Goal: Information Seeking & Learning: Find specific fact

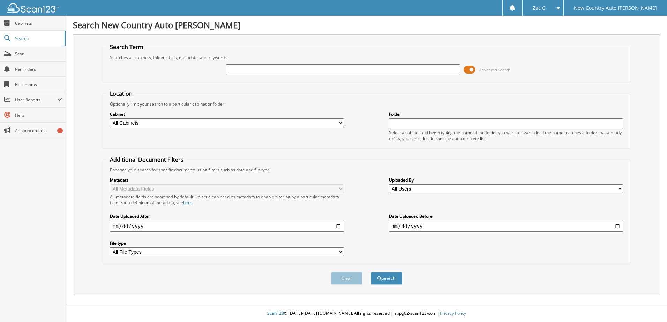
click at [310, 72] on input "text" at bounding box center [343, 70] width 234 height 10
type input "[PERSON_NAME]"
click at [371, 272] on button "Search" at bounding box center [386, 278] width 31 height 13
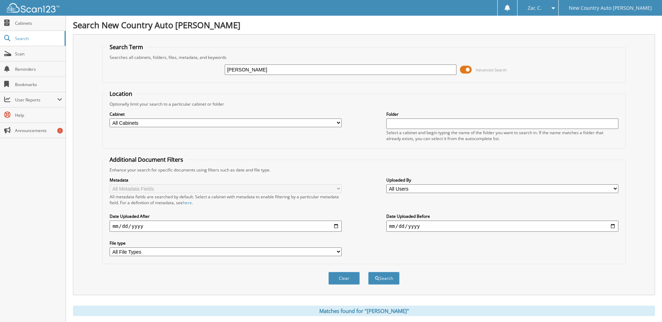
click at [465, 68] on span at bounding box center [466, 70] width 12 height 10
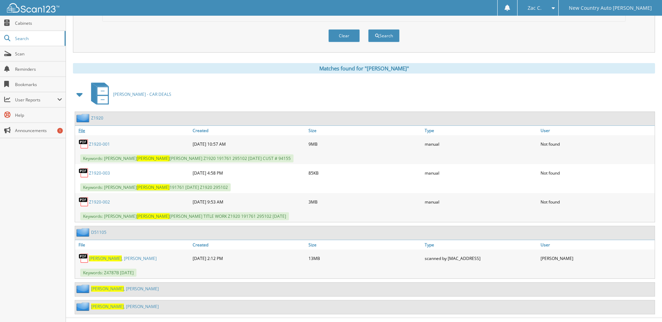
scroll to position [75, 0]
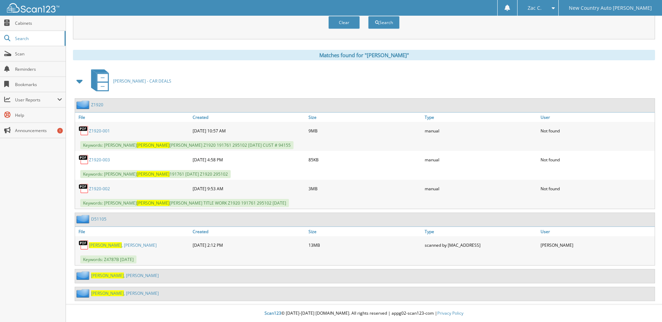
click at [94, 244] on span "[PERSON_NAME]" at bounding box center [105, 245] width 33 height 6
